Goal: Find specific page/section

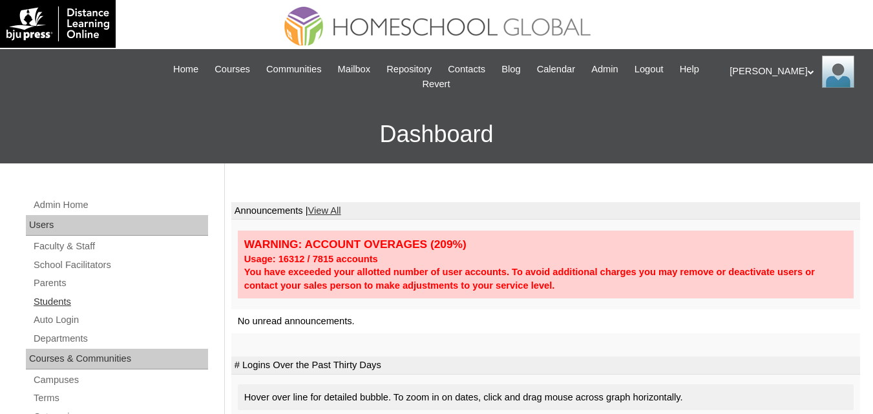
click at [51, 302] on link "Students" at bounding box center [120, 302] width 176 height 16
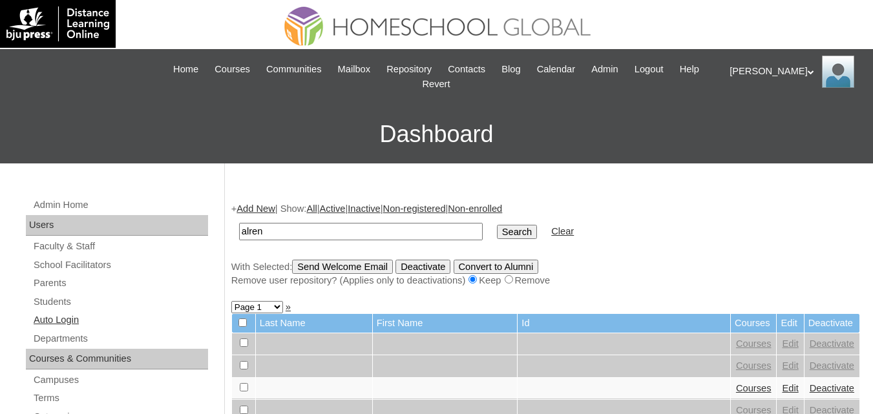
click at [497, 225] on input "Search" at bounding box center [517, 232] width 40 height 14
type input "alren\"
click at [497, 225] on input "Search" at bounding box center [517, 232] width 40 height 14
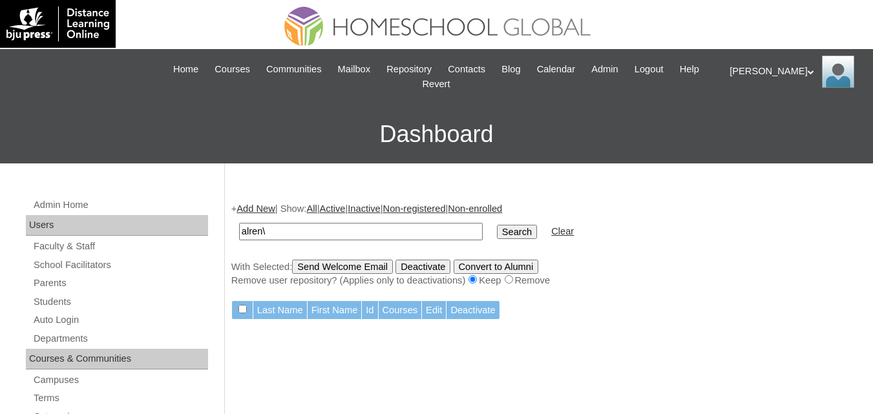
click at [497, 225] on input "Search" at bounding box center [517, 232] width 40 height 14
click at [278, 231] on input "alren\" at bounding box center [361, 231] width 244 height 17
type input "alren"
click at [497, 225] on input "Search" at bounding box center [517, 232] width 40 height 14
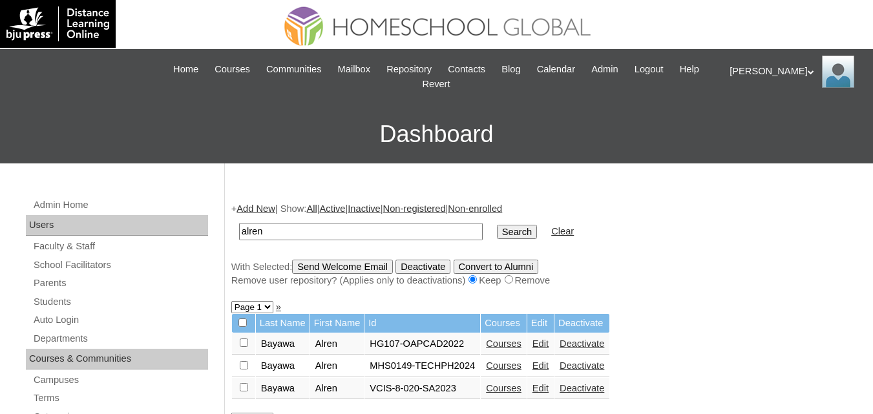
click at [509, 370] on link "Courses" at bounding box center [504, 366] width 36 height 10
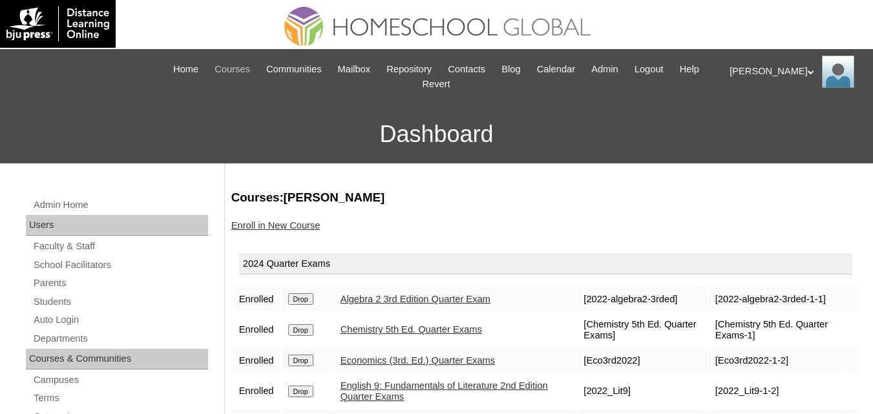
click at [231, 69] on span "Courses" at bounding box center [233, 69] width 36 height 15
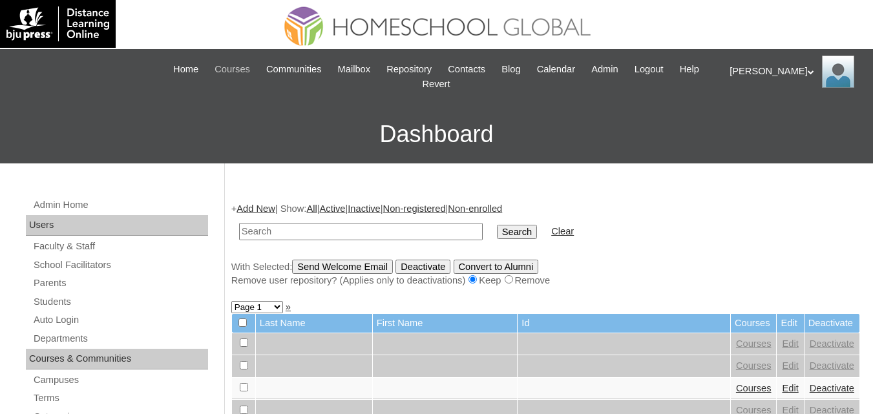
click at [240, 69] on span "Courses" at bounding box center [233, 69] width 36 height 15
